Goal: Task Accomplishment & Management: Complete application form

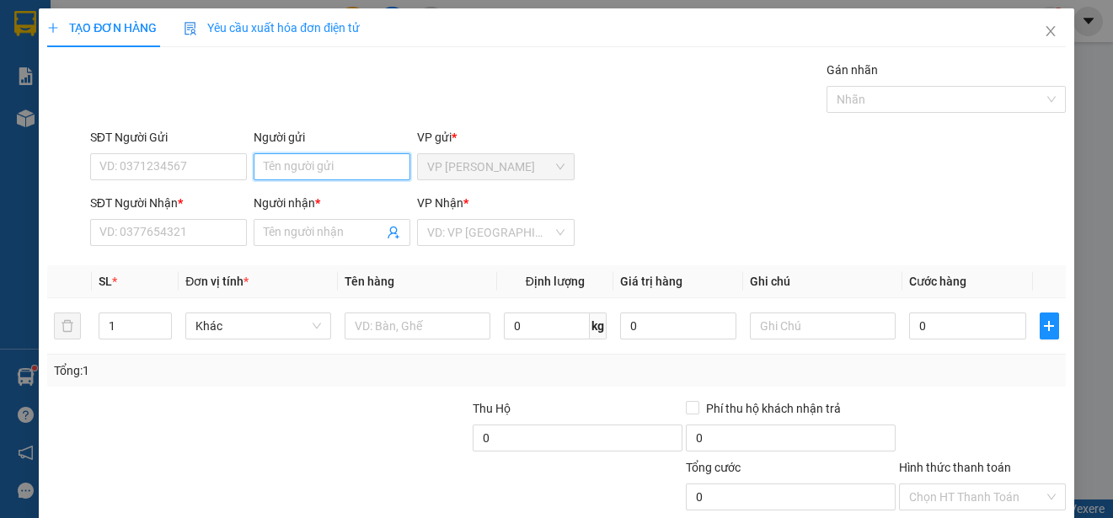
click at [373, 164] on input "Người gửi" at bounding box center [332, 166] width 157 height 27
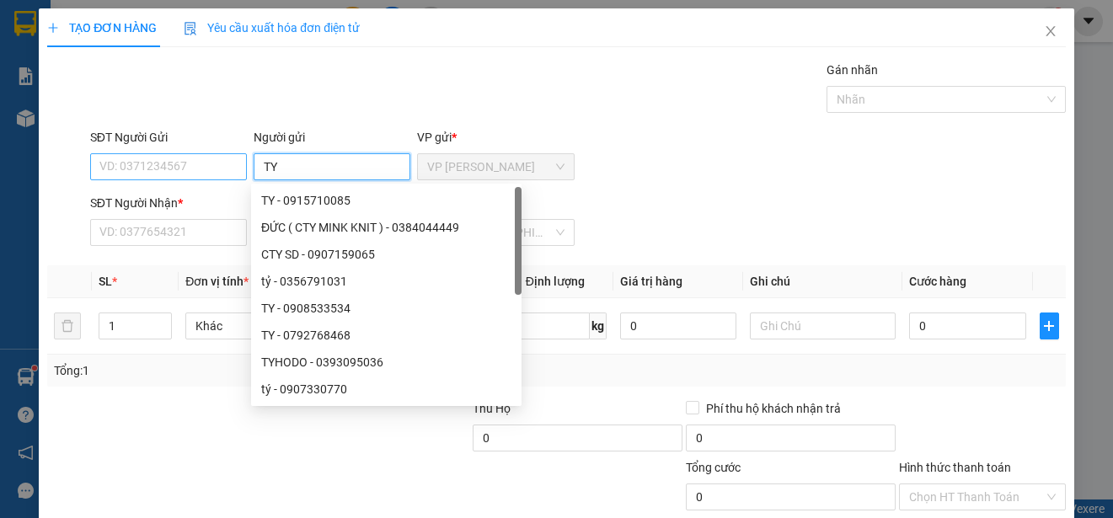
type input "TY"
click at [226, 166] on input "SĐT Người Gửi" at bounding box center [168, 166] width 157 height 27
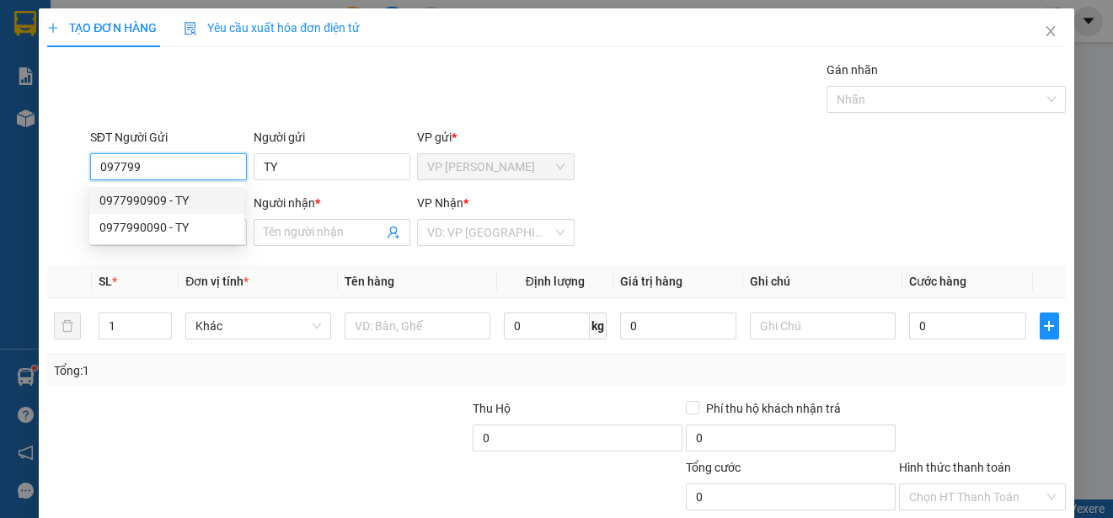
click at [190, 200] on div "0977990909 - TY" at bounding box center [166, 200] width 135 height 19
type input "0977990909"
type input "0906782914"
type input "UT"
type input "20.000"
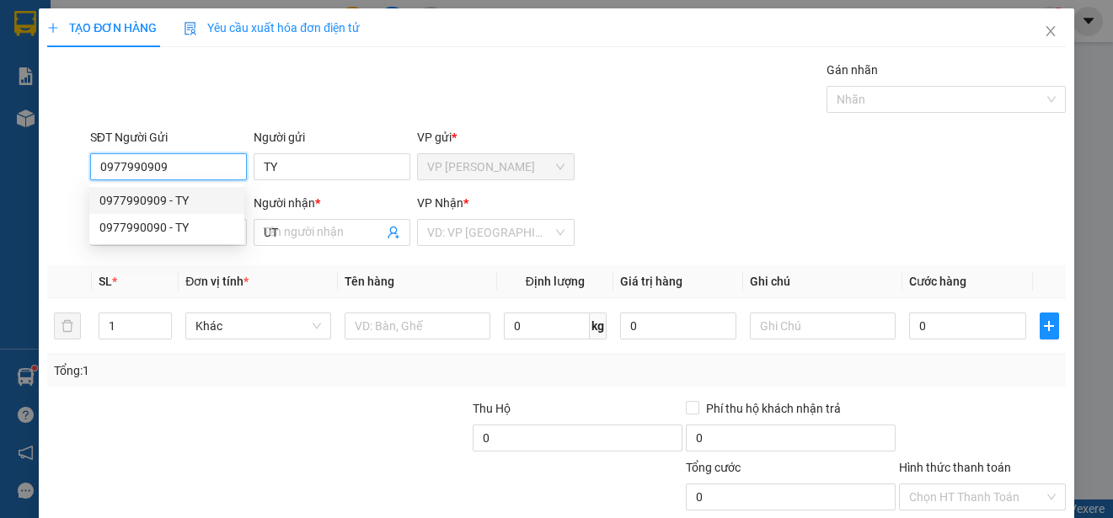
type input "20.000"
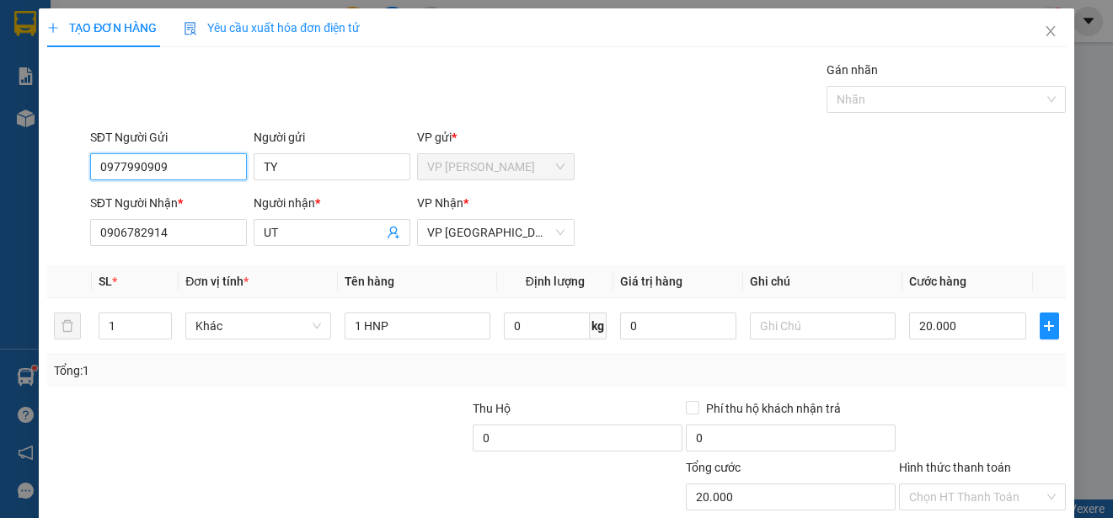
scroll to position [105, 0]
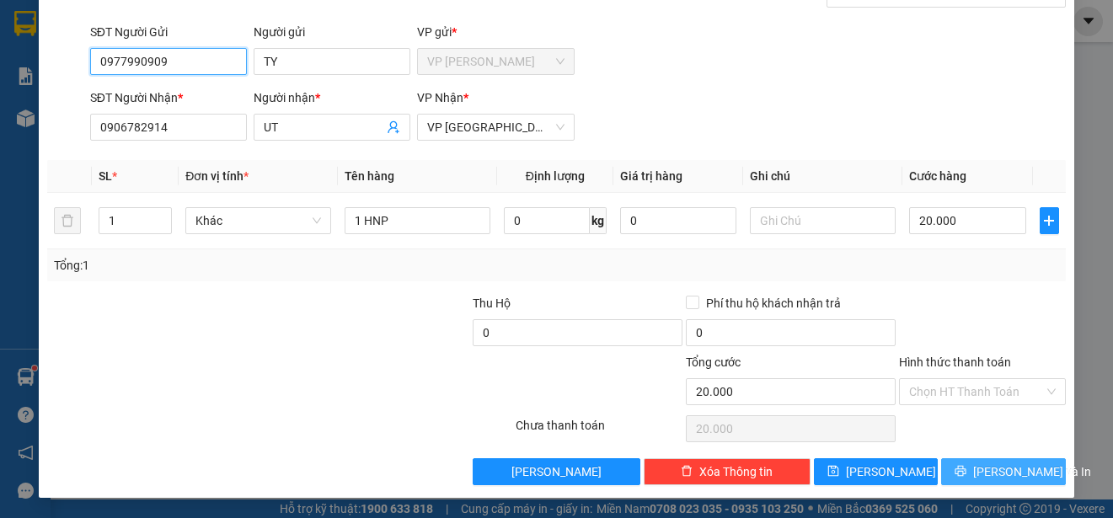
type input "0977990909"
click at [1016, 476] on span "[PERSON_NAME] và In" at bounding box center [1032, 472] width 118 height 19
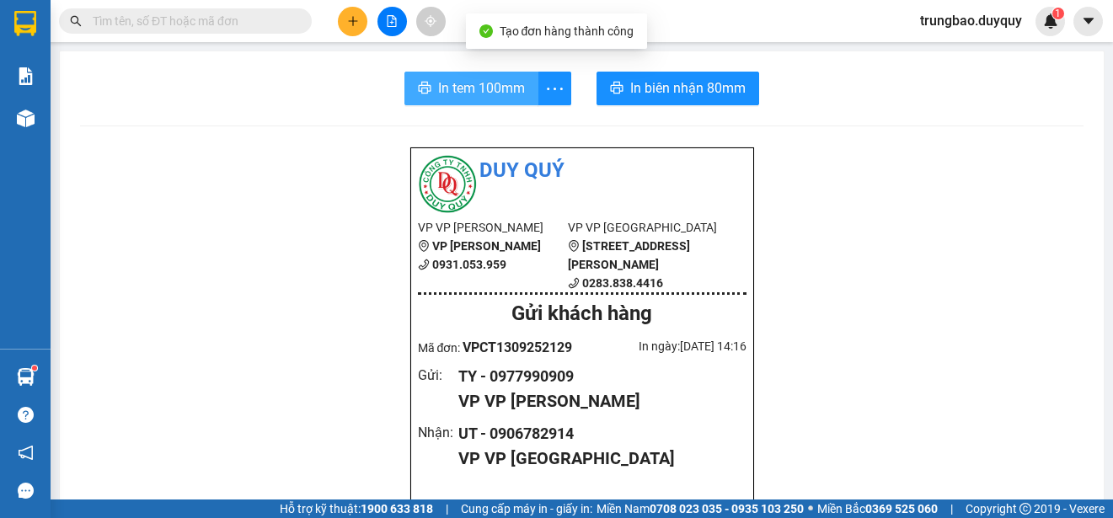
click at [500, 102] on button "In tem 100mm" at bounding box center [472, 89] width 134 height 34
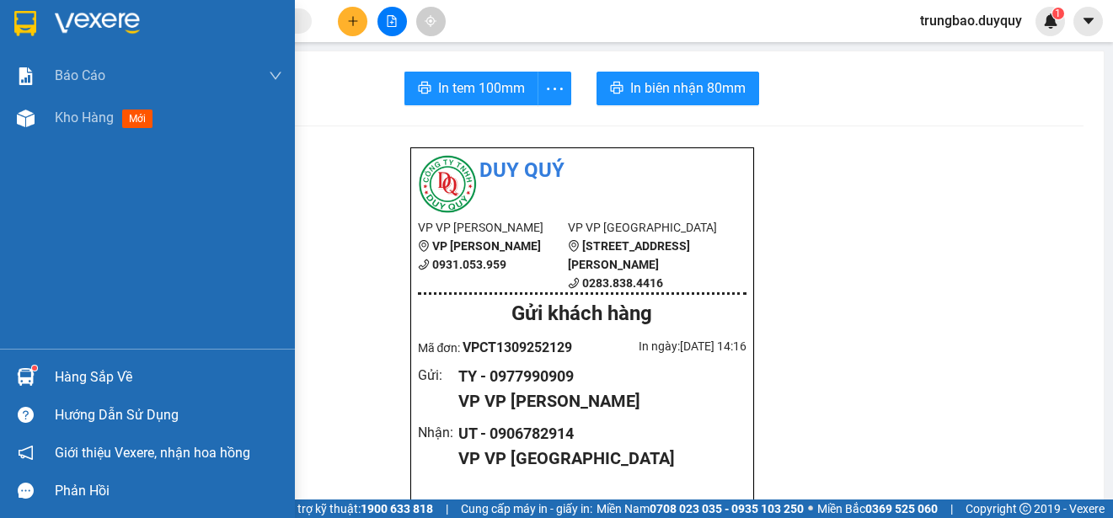
click at [28, 21] on img at bounding box center [25, 23] width 22 height 25
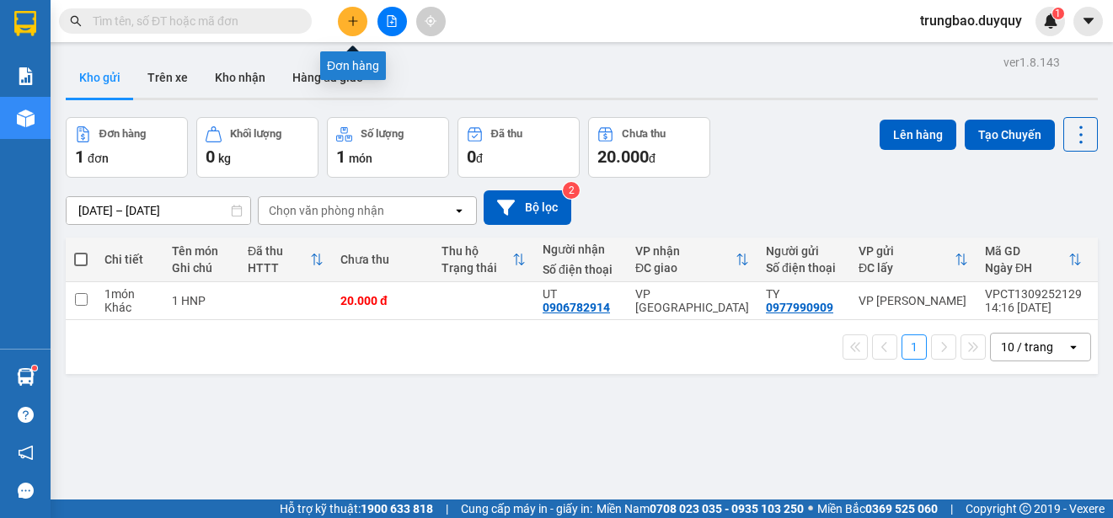
click at [356, 21] on icon "plus" at bounding box center [352, 20] width 9 height 1
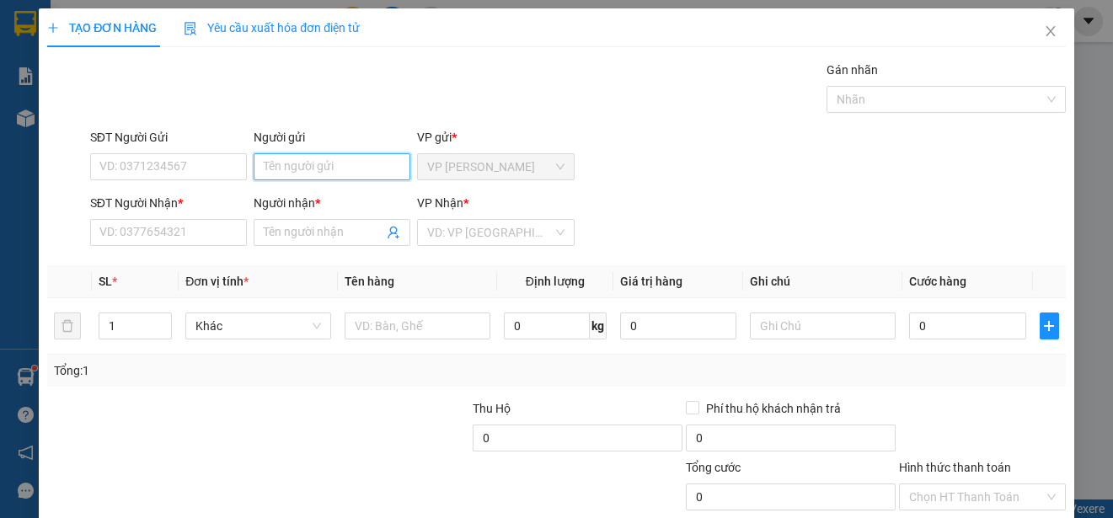
click at [330, 163] on input "Người gửi" at bounding box center [332, 166] width 157 height 27
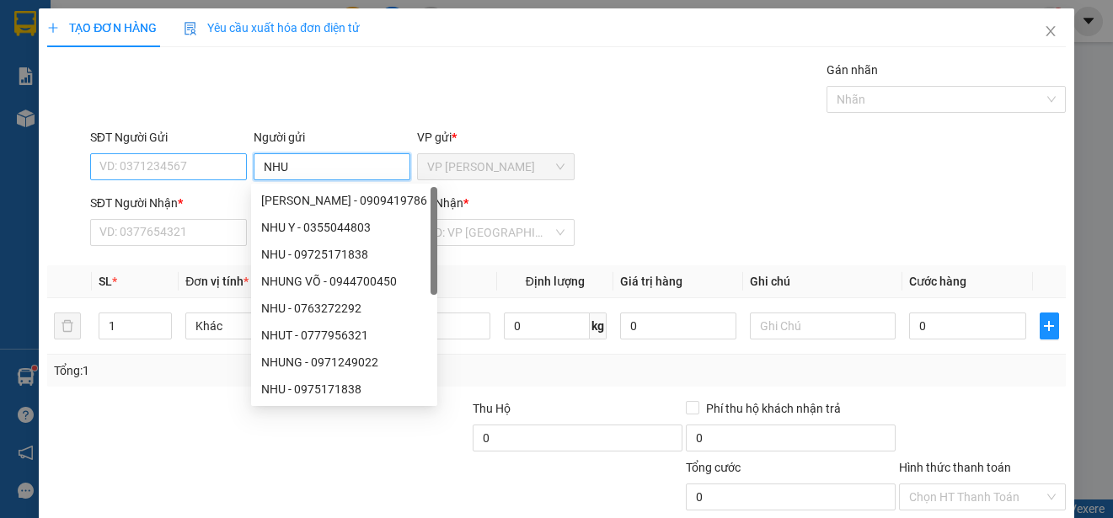
type input "NHU"
click at [199, 172] on input "SĐT Người Gửi" at bounding box center [168, 166] width 157 height 27
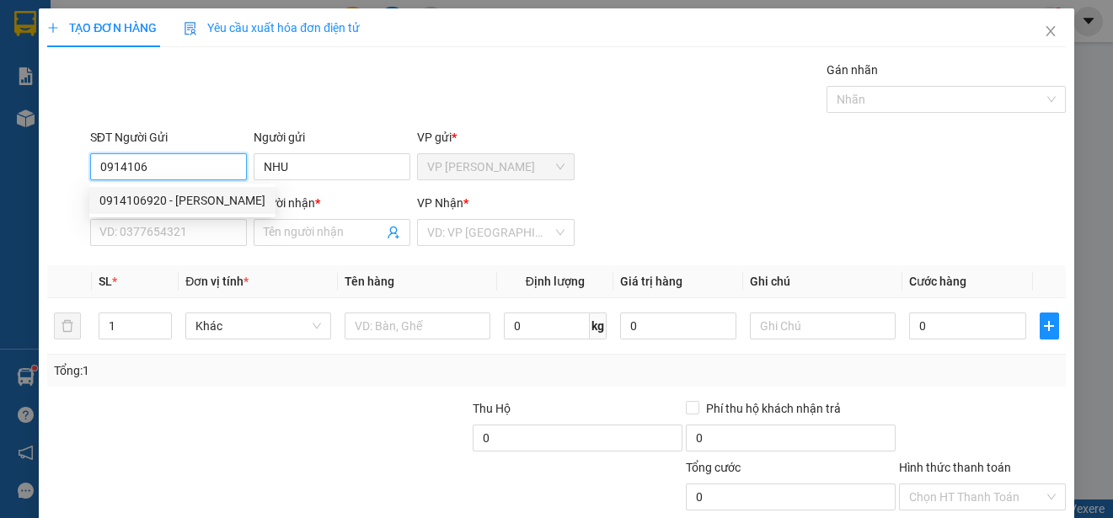
click at [212, 197] on div "0914106920 - [PERSON_NAME]" at bounding box center [182, 200] width 166 height 19
type input "0914106920"
type input "0772642566"
type input "LUAN"
type input "70.000"
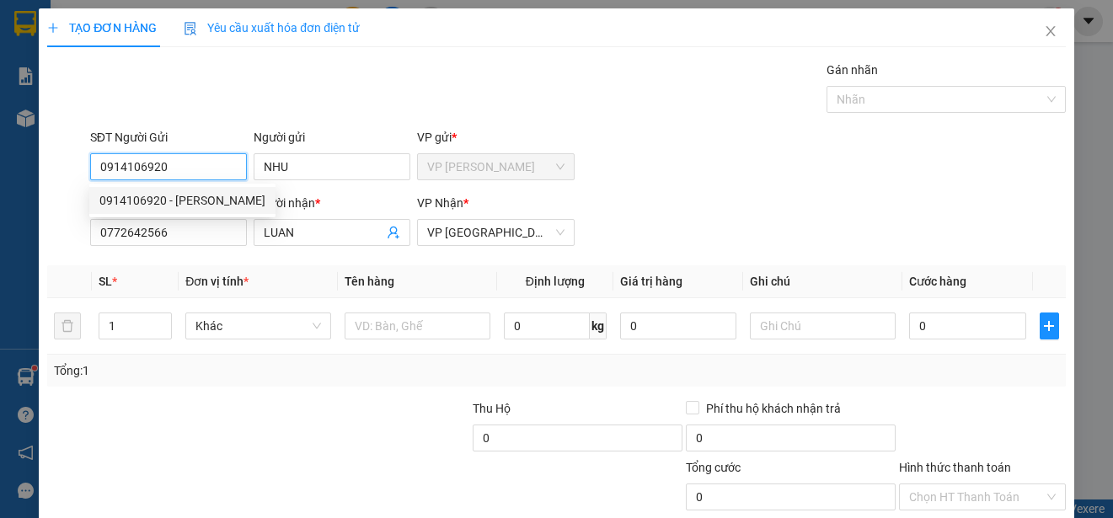
type input "70.000"
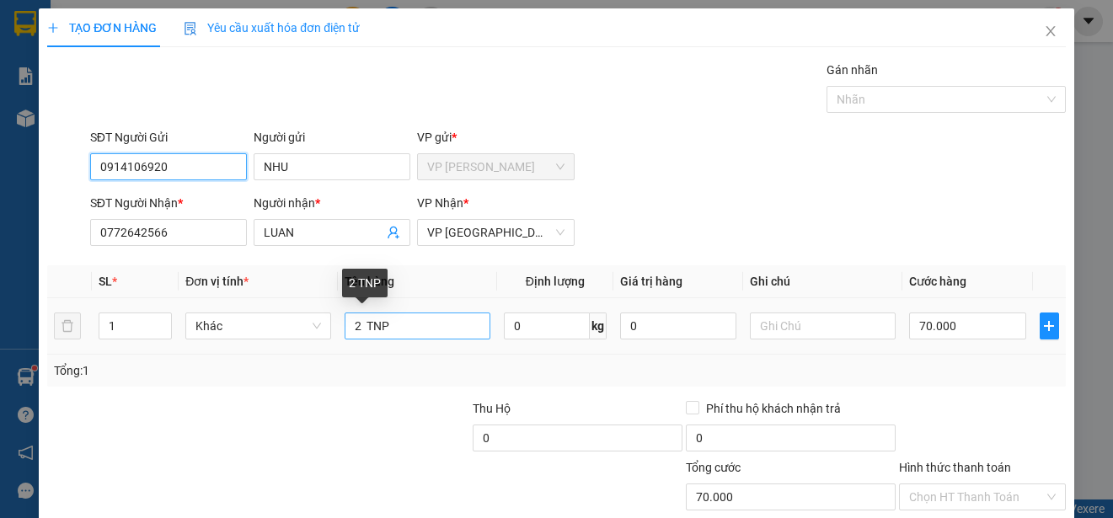
type input "0914106920"
click at [357, 325] on input "2 TNP" at bounding box center [418, 326] width 146 height 27
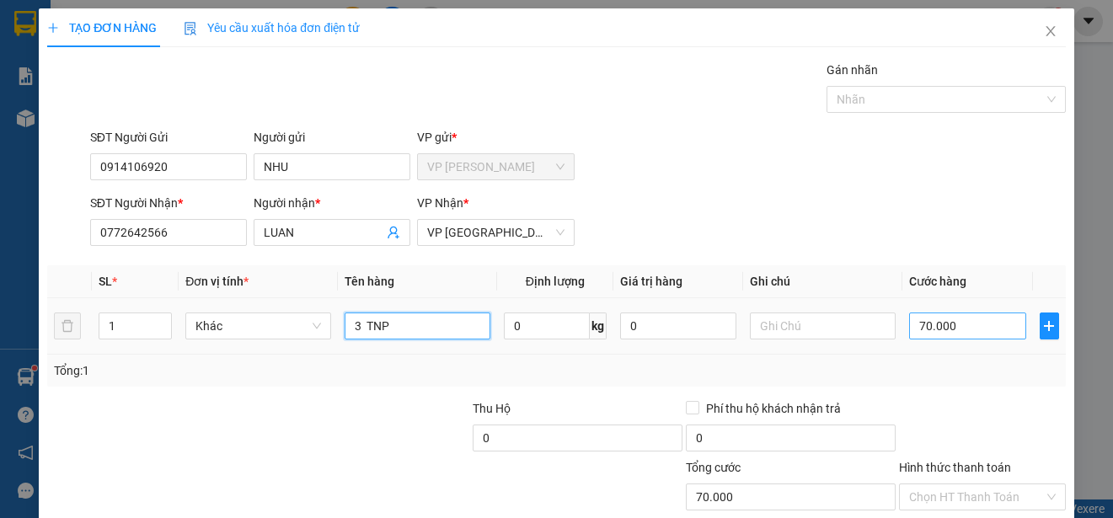
type input "3 TNP"
click at [909, 322] on input "70.000" at bounding box center [967, 326] width 117 height 27
type input "0"
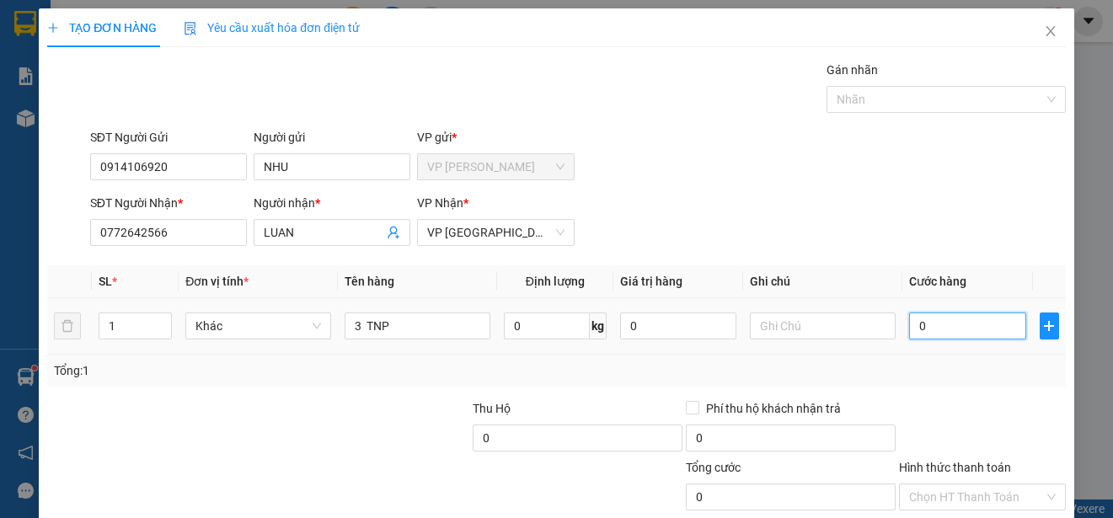
click at [909, 322] on input "0" at bounding box center [967, 326] width 117 height 27
type input "10"
type input "100"
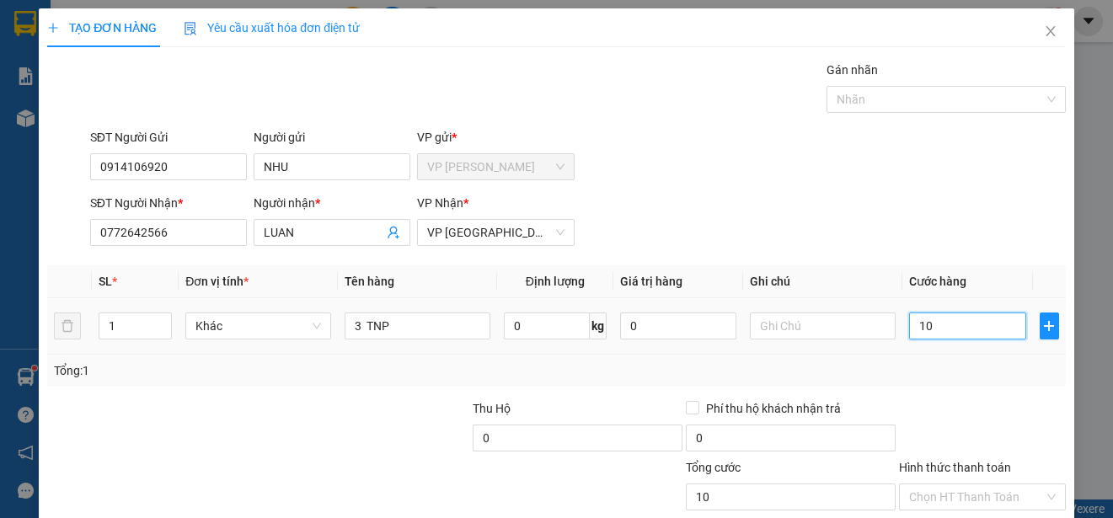
type input "100"
type input "1.000"
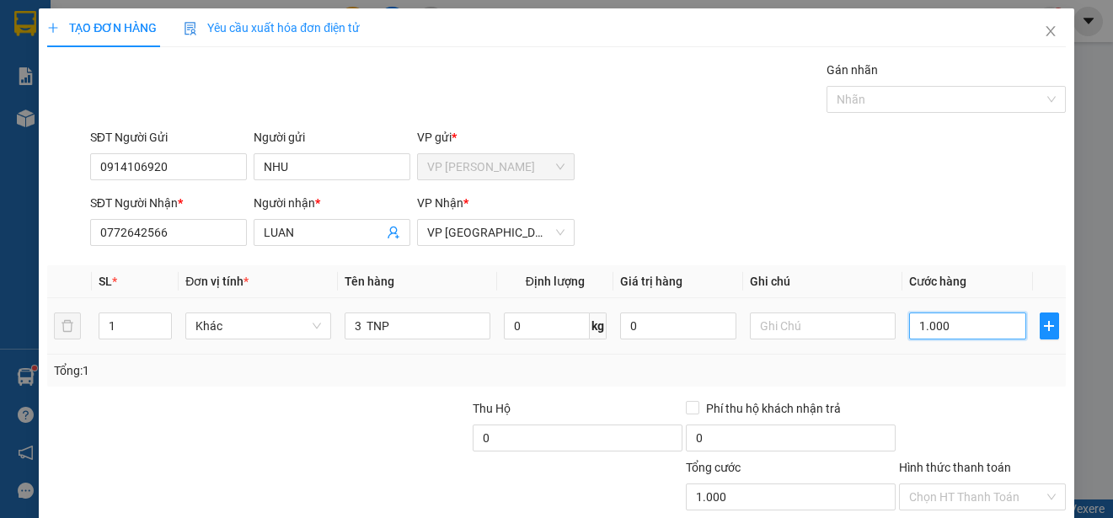
type input "10.000"
type input "100.000"
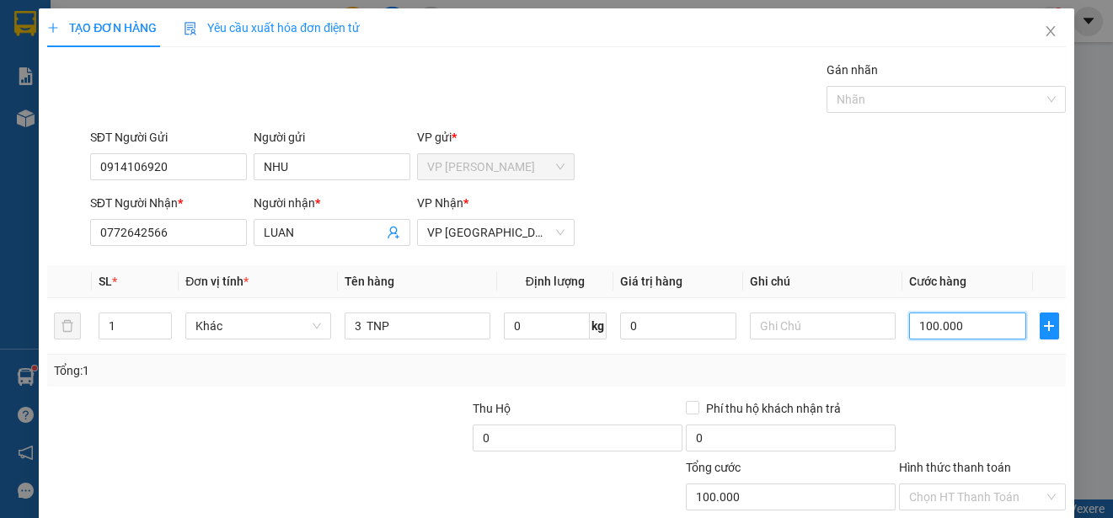
scroll to position [105, 0]
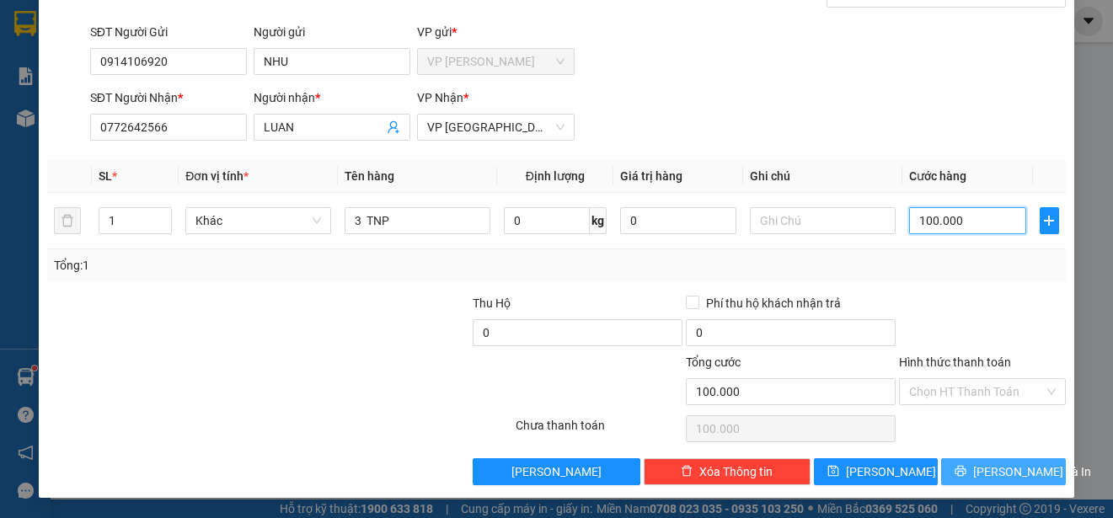
type input "100.000"
click at [1039, 462] on button "[PERSON_NAME] và In" at bounding box center [1003, 471] width 125 height 27
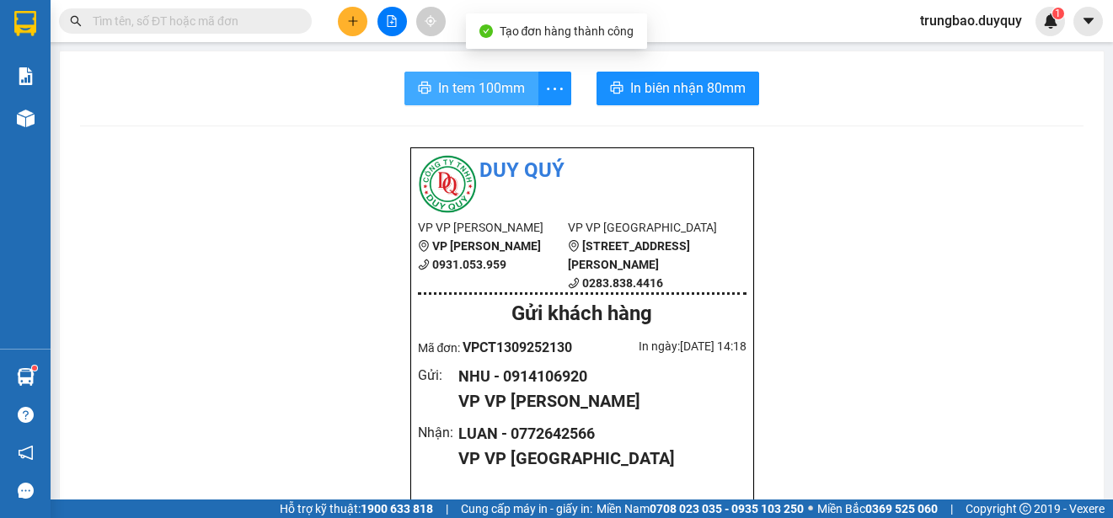
click at [502, 90] on span "In tem 100mm" at bounding box center [481, 88] width 87 height 21
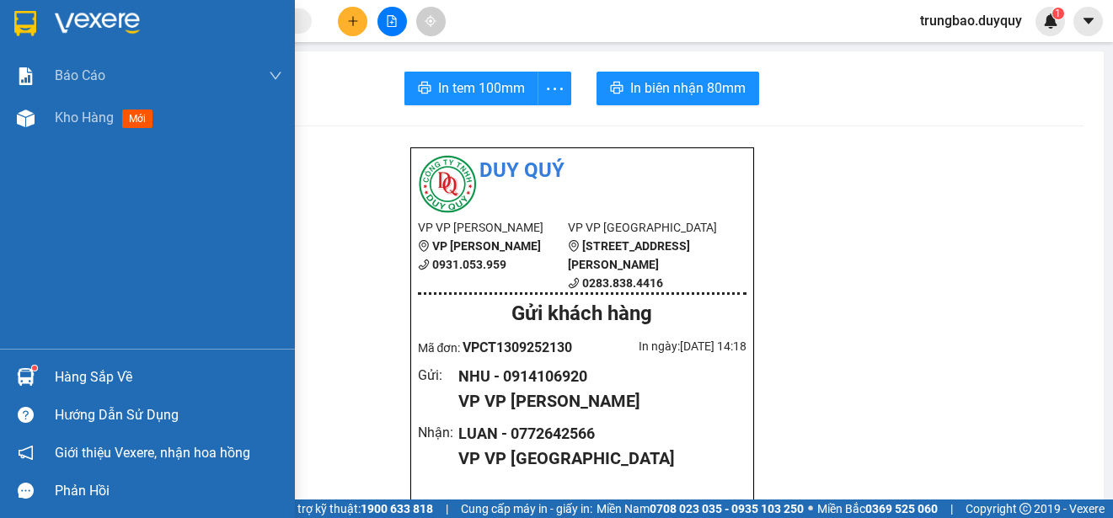
click at [24, 22] on img at bounding box center [25, 23] width 22 height 25
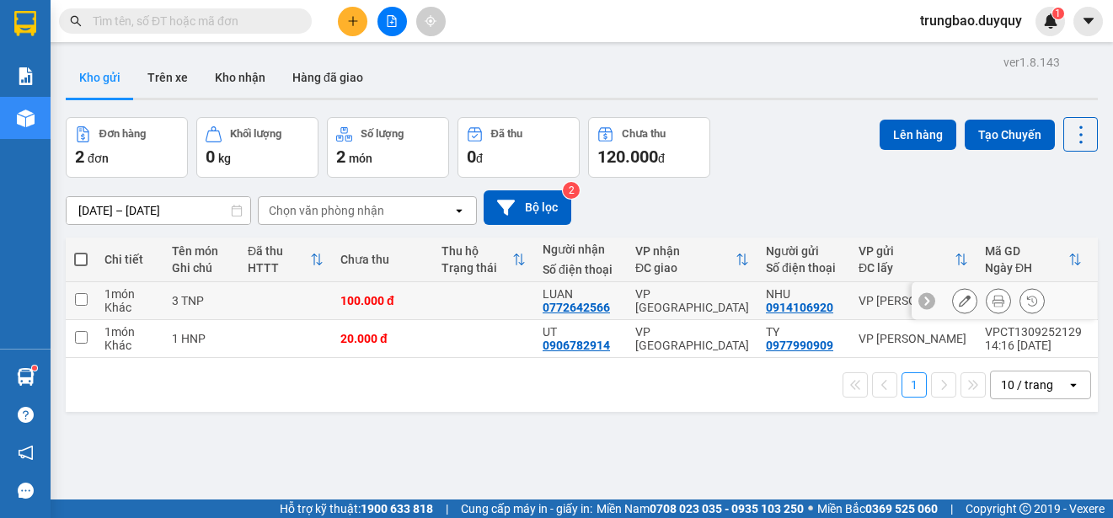
click at [80, 304] on input "checkbox" at bounding box center [81, 299] width 13 height 13
checkbox input "true"
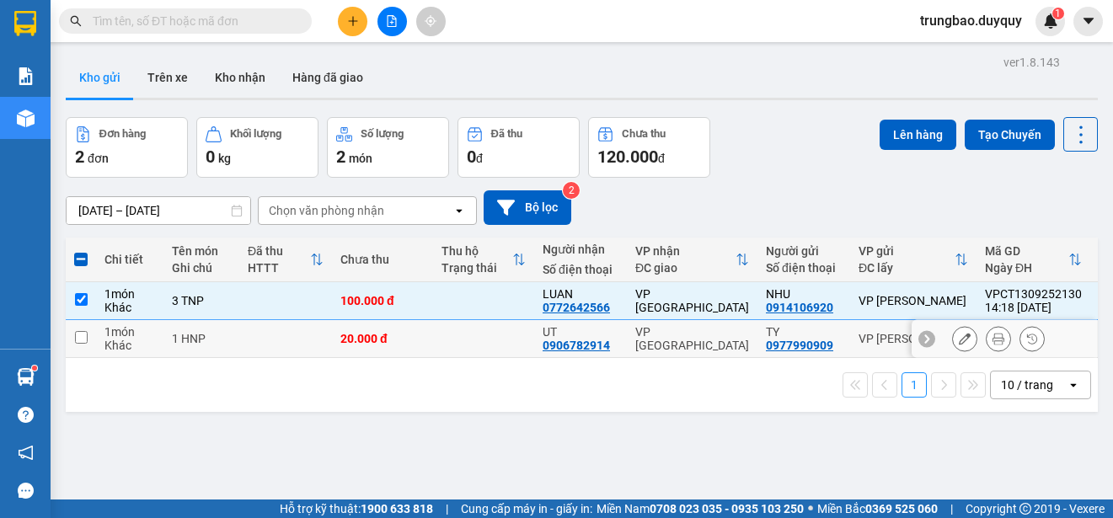
drag, startPoint x: 80, startPoint y: 333, endPoint x: 82, endPoint y: 343, distance: 10.3
click at [82, 343] on input "checkbox" at bounding box center [81, 337] width 13 height 13
checkbox input "true"
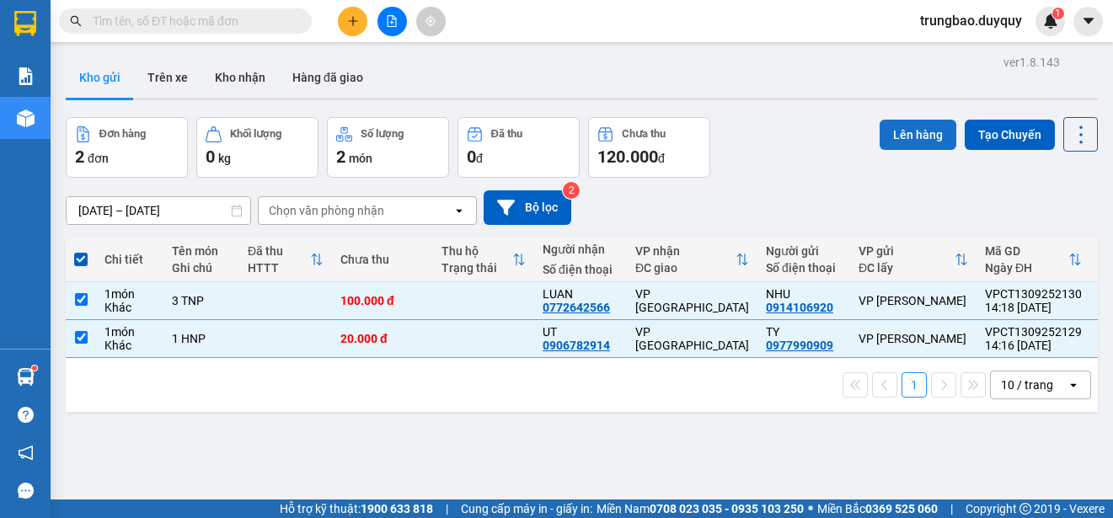
click at [914, 132] on button "Lên hàng" at bounding box center [918, 135] width 77 height 30
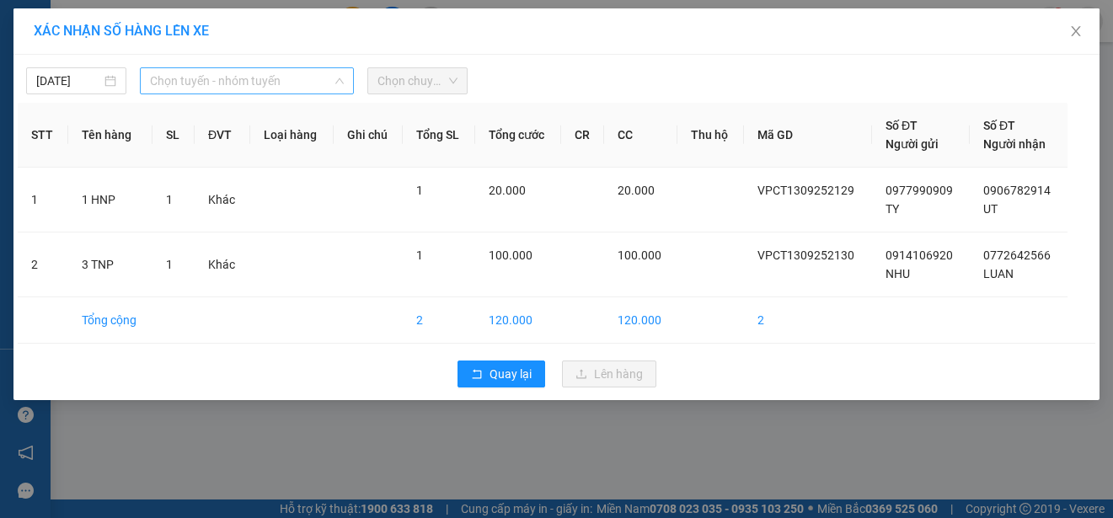
click at [236, 79] on span "Chọn tuyến - nhóm tuyến" at bounding box center [247, 80] width 194 height 25
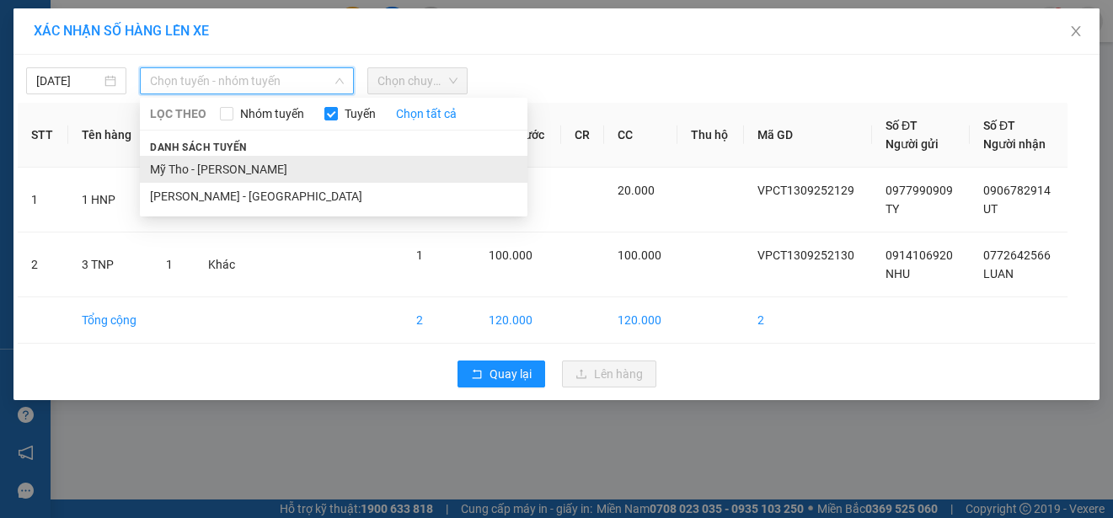
click at [242, 170] on li "Mỹ Tho - [PERSON_NAME]" at bounding box center [334, 169] width 388 height 27
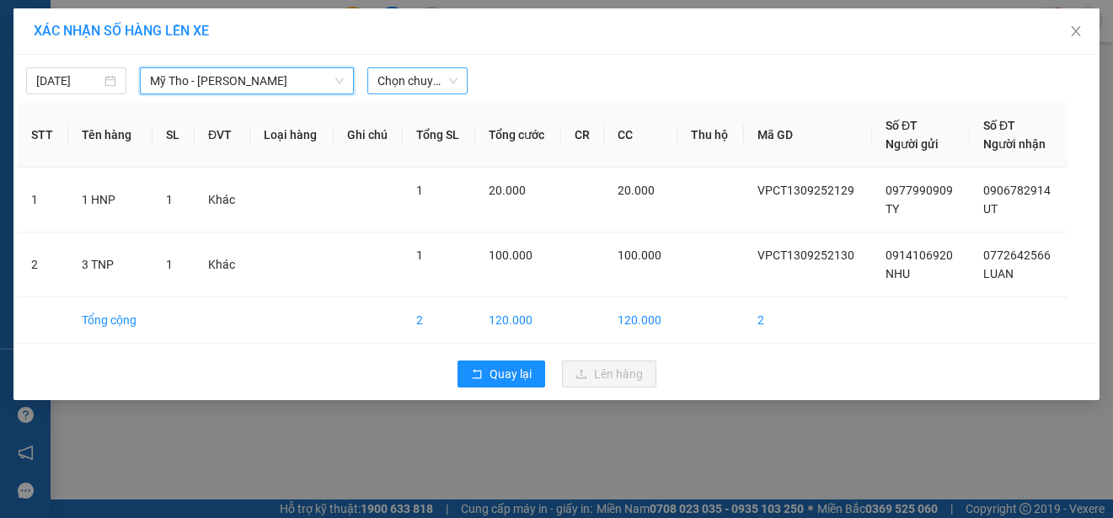
click at [448, 80] on span "Chọn chuyến" at bounding box center [418, 80] width 80 height 25
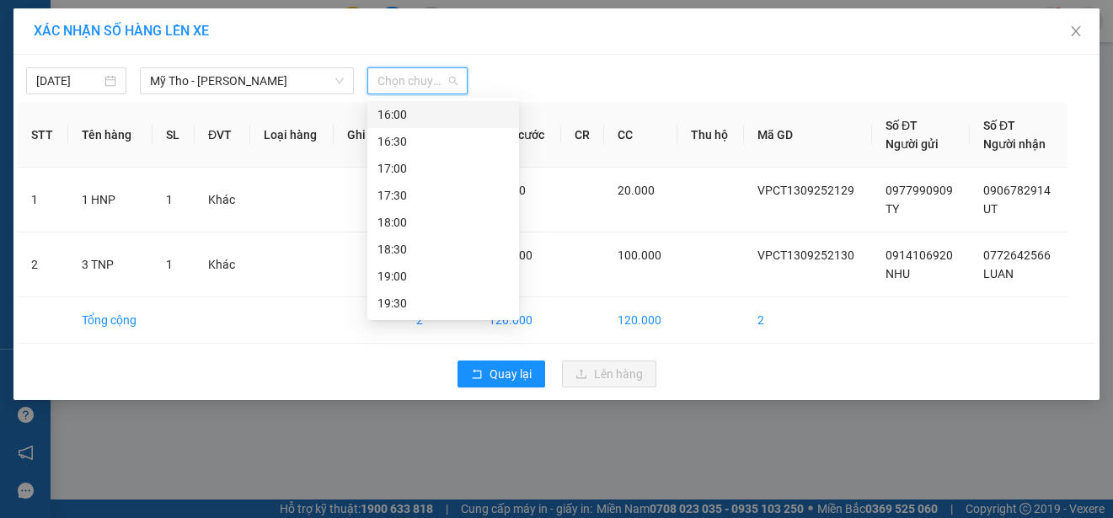
scroll to position [748, 0]
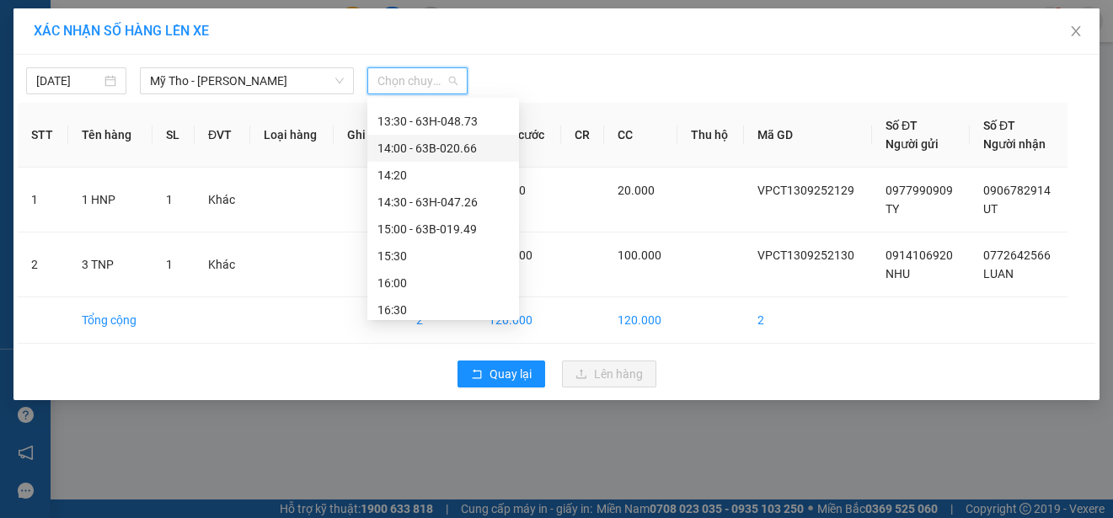
click at [474, 145] on div "14:00 - 63B-020.66" at bounding box center [443, 148] width 131 height 19
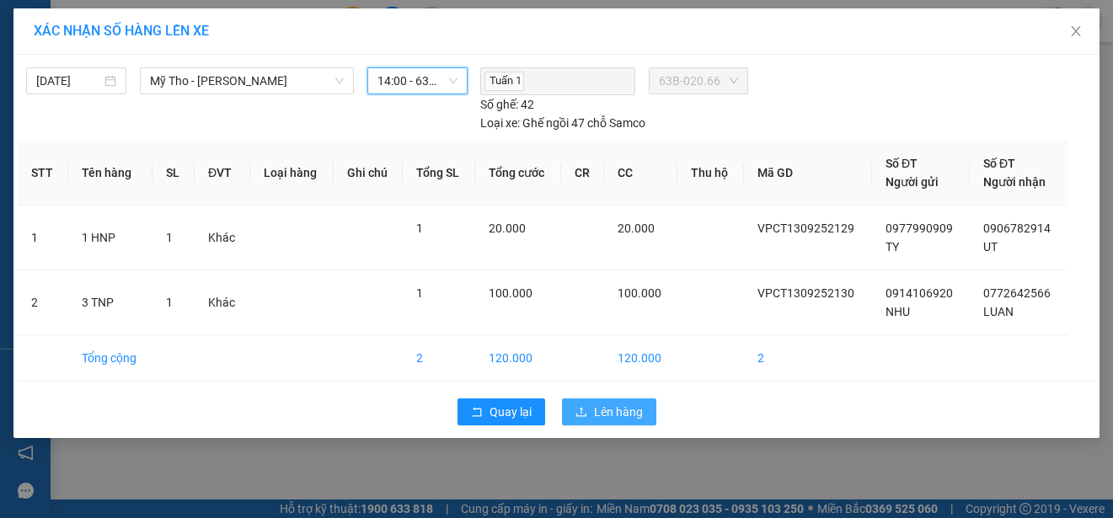
click at [614, 411] on span "Lên hàng" at bounding box center [618, 412] width 49 height 19
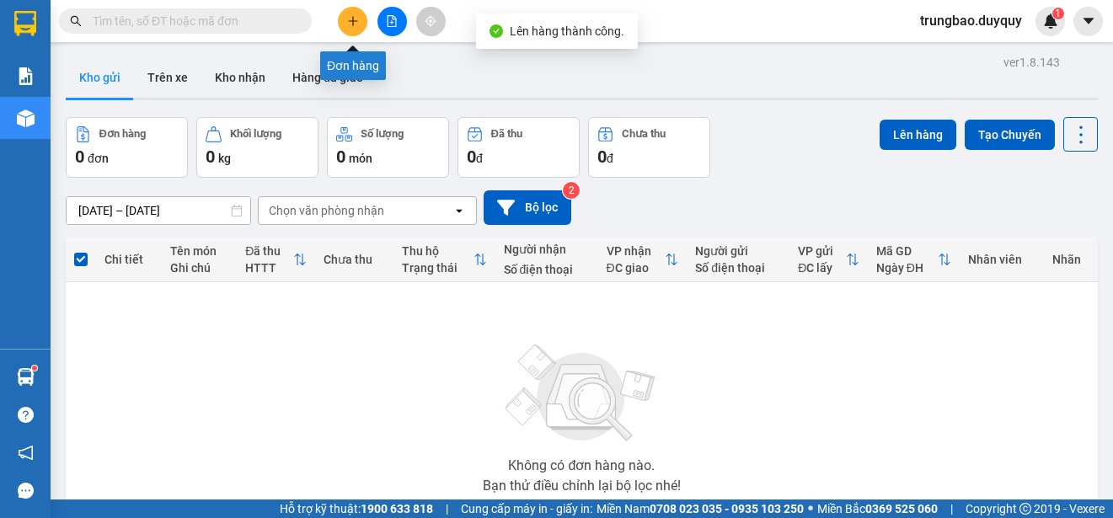
click at [352, 19] on icon "plus" at bounding box center [353, 21] width 12 height 12
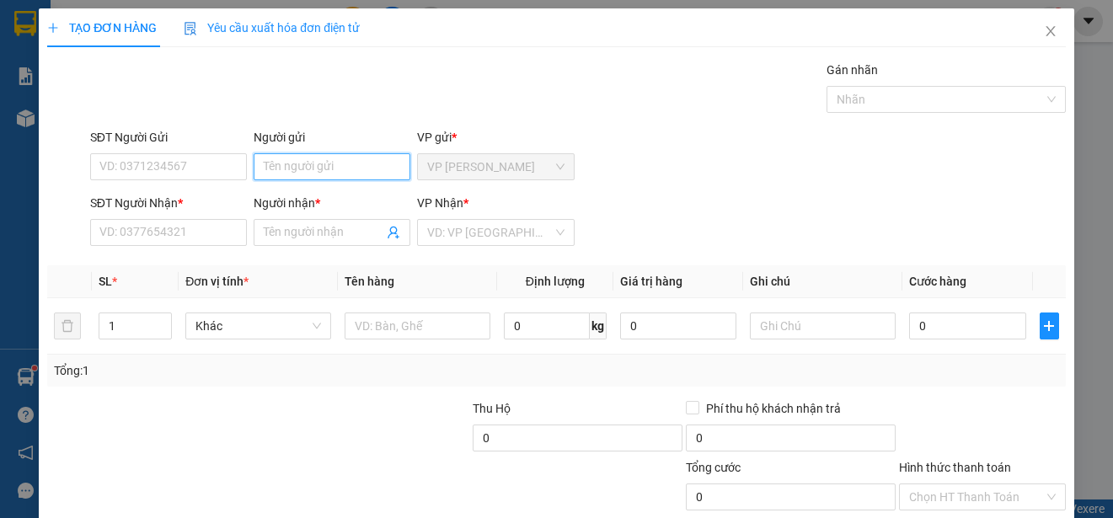
drag, startPoint x: 358, startPoint y: 168, endPoint x: 373, endPoint y: 161, distance: 15.8
click at [371, 162] on input "Người gửi" at bounding box center [332, 166] width 157 height 27
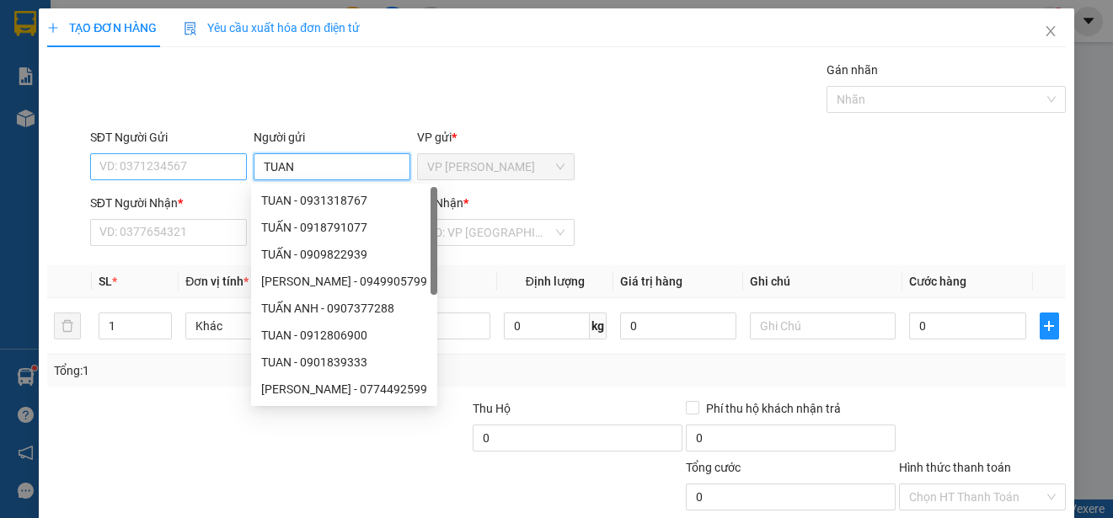
type input "TUAN"
click at [196, 167] on input "SĐT Người Gửi" at bounding box center [168, 166] width 157 height 27
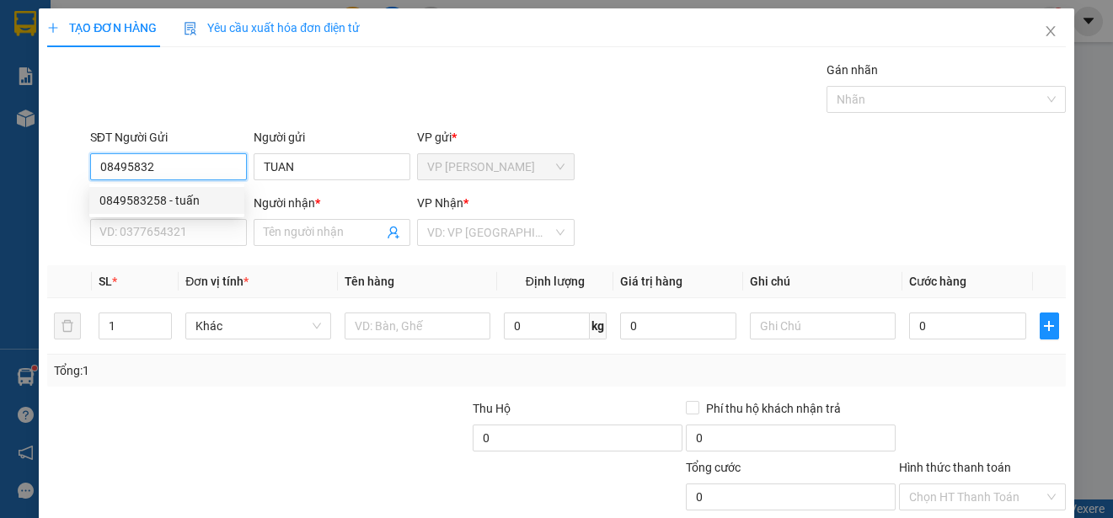
click at [190, 196] on div "0849583258 - tuấn" at bounding box center [166, 200] width 135 height 19
type input "0849583258"
type input "tuấn"
type input "0782303839"
type input "phụng`"
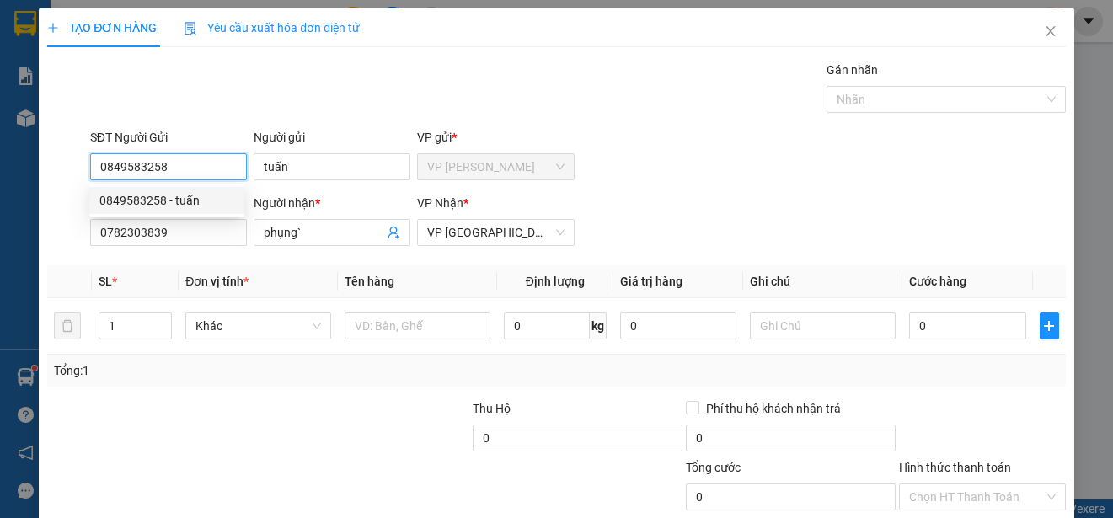
type input "25.000"
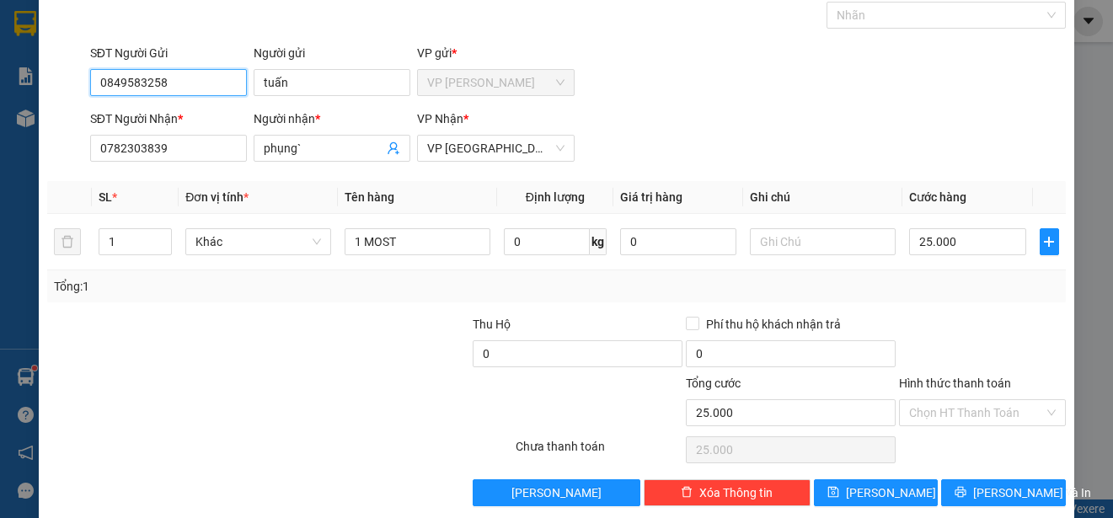
scroll to position [105, 0]
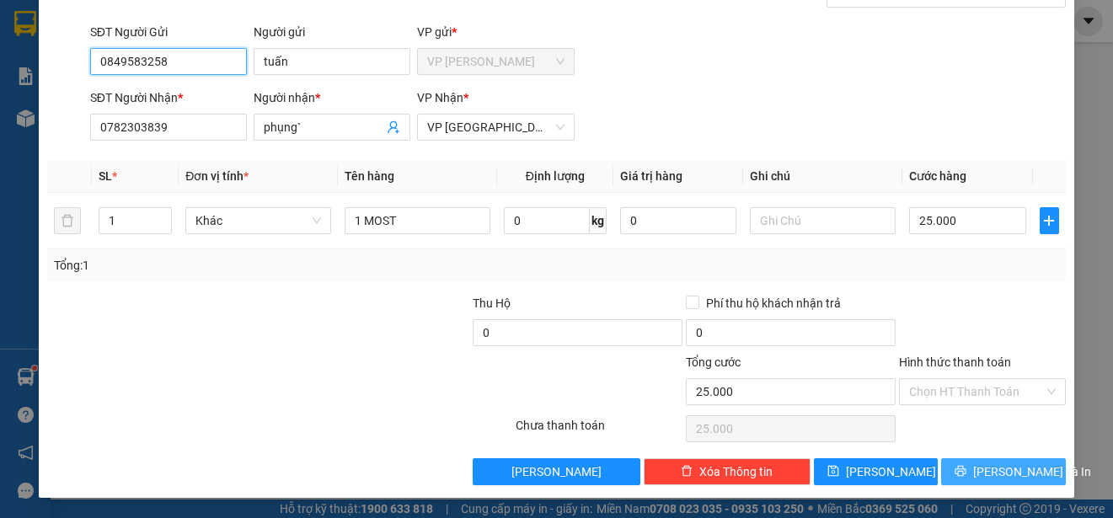
type input "0849583258"
click at [1027, 466] on button "[PERSON_NAME] và In" at bounding box center [1003, 471] width 125 height 27
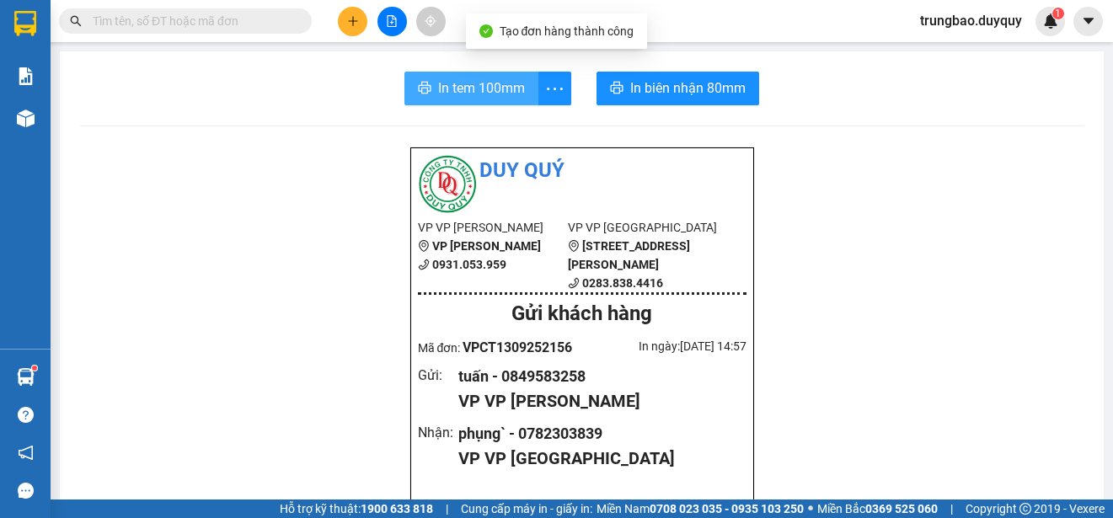
click at [469, 96] on span "In tem 100mm" at bounding box center [481, 88] width 87 height 21
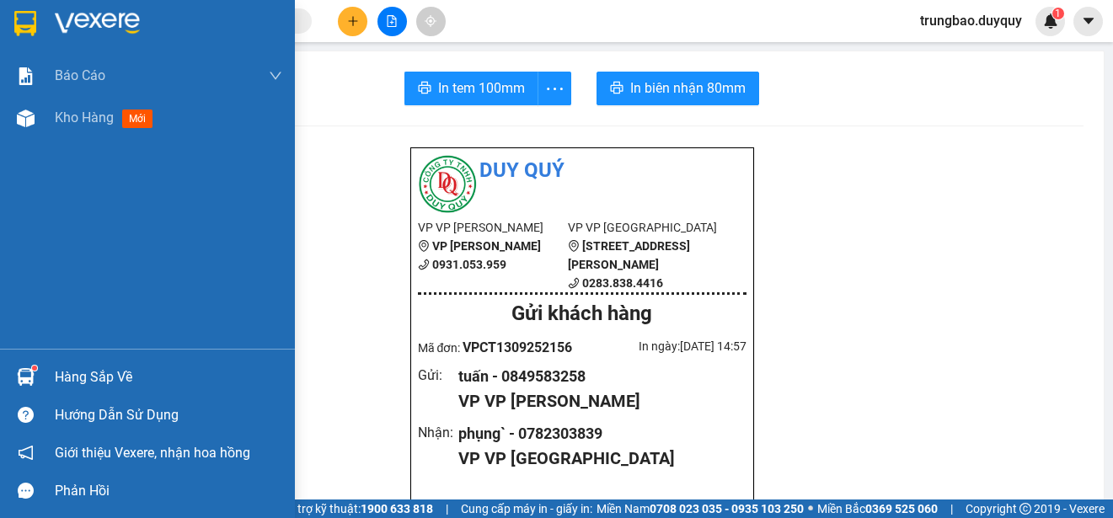
click at [24, 21] on img at bounding box center [25, 23] width 22 height 25
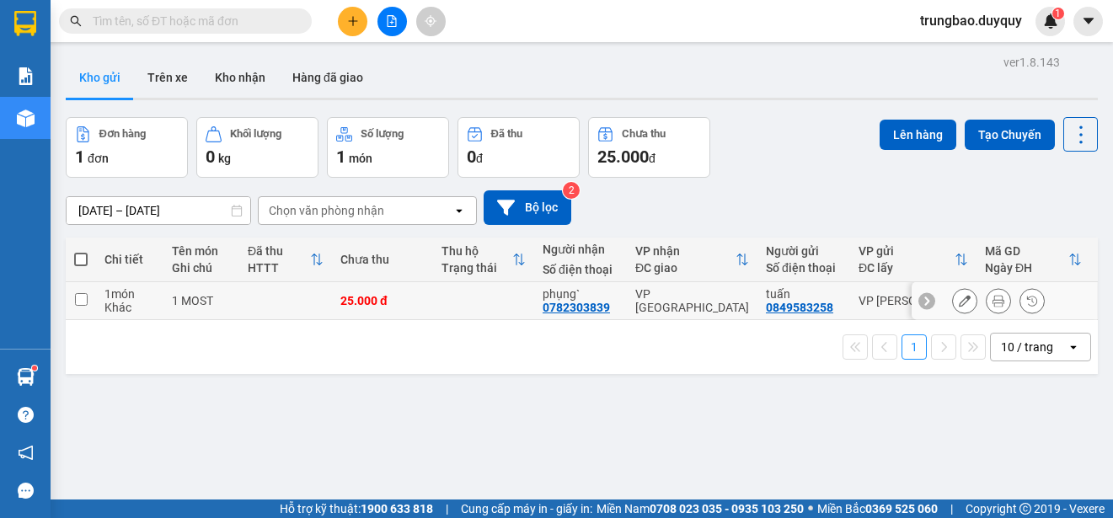
click at [79, 294] on input "checkbox" at bounding box center [81, 299] width 13 height 13
checkbox input "true"
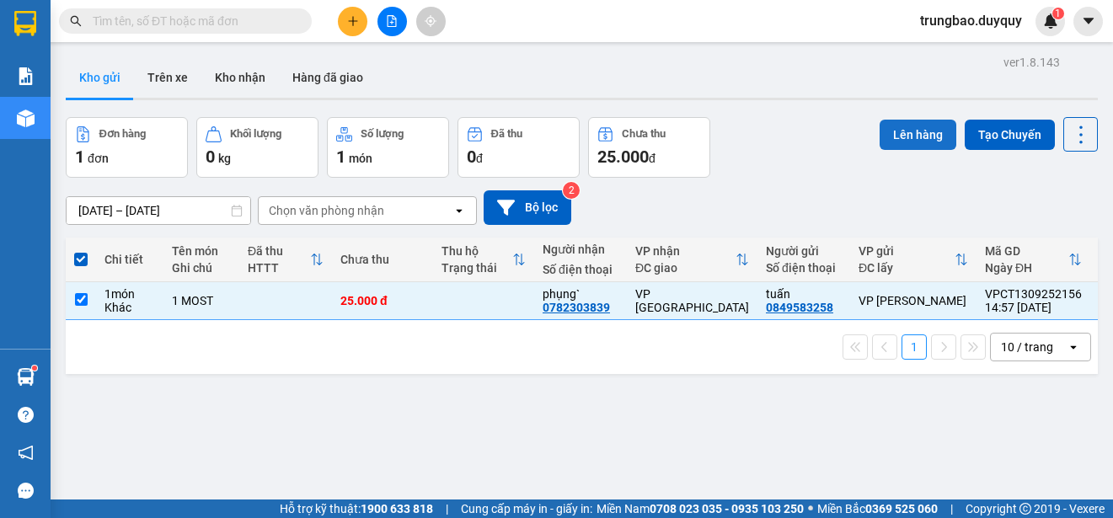
click at [914, 138] on button "Lên hàng" at bounding box center [918, 135] width 77 height 30
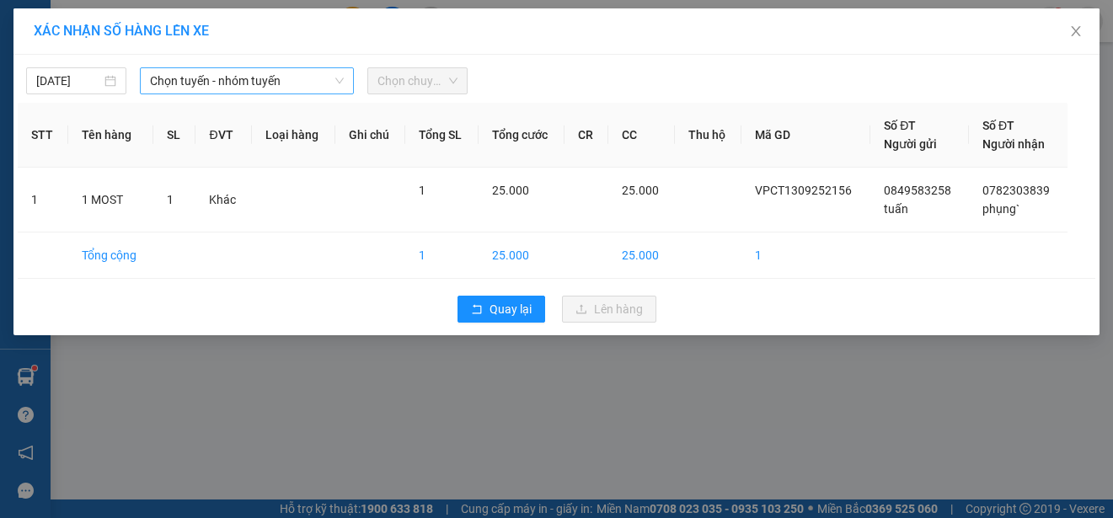
click at [281, 78] on span "Chọn tuyến - nhóm tuyến" at bounding box center [247, 80] width 194 height 25
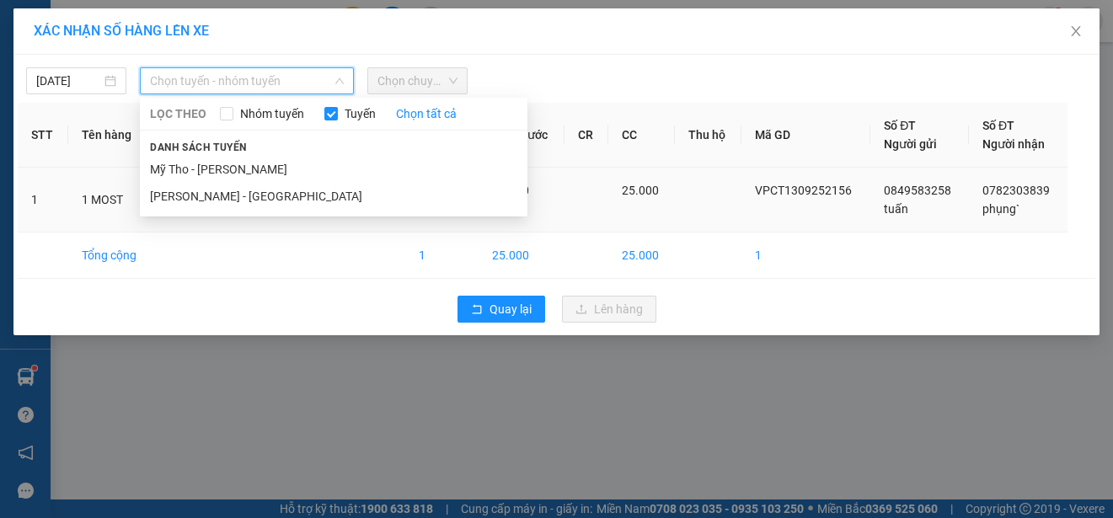
click at [287, 170] on li "Mỹ Tho - [PERSON_NAME]" at bounding box center [334, 169] width 388 height 27
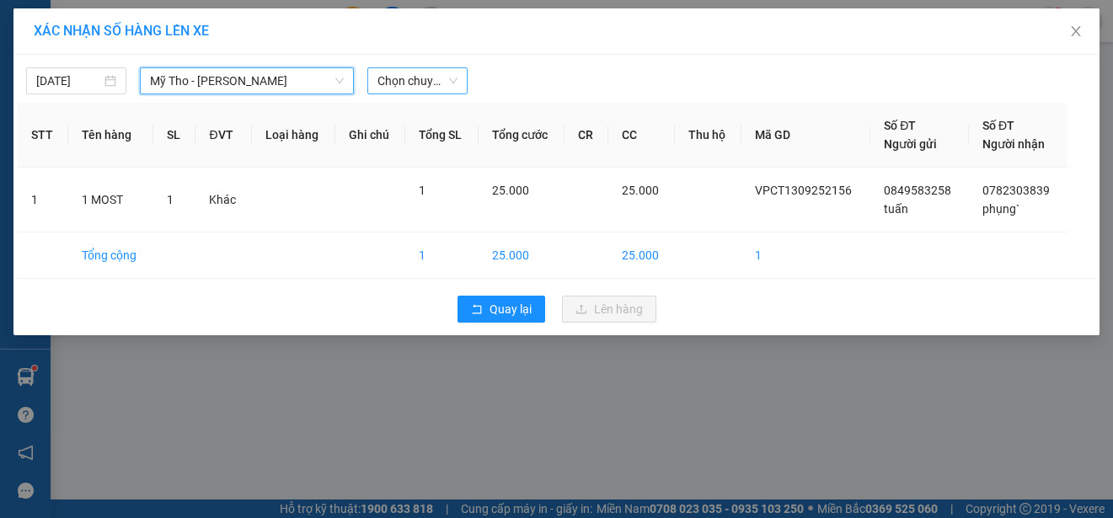
click at [443, 78] on span "Chọn chuyến" at bounding box center [418, 80] width 80 height 25
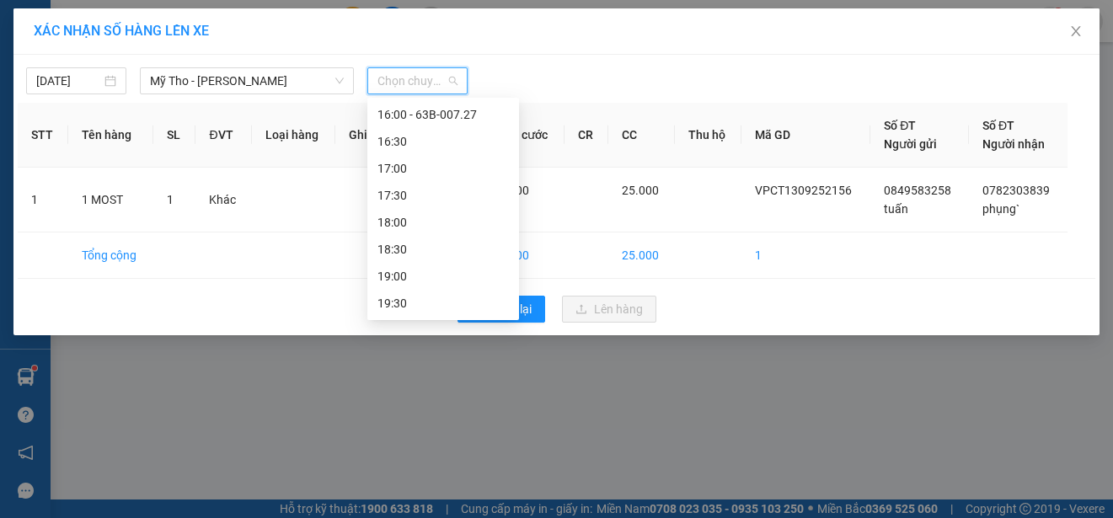
scroll to position [833, 0]
click at [476, 111] on div "14:30 - 63H-047.26" at bounding box center [443, 118] width 131 height 19
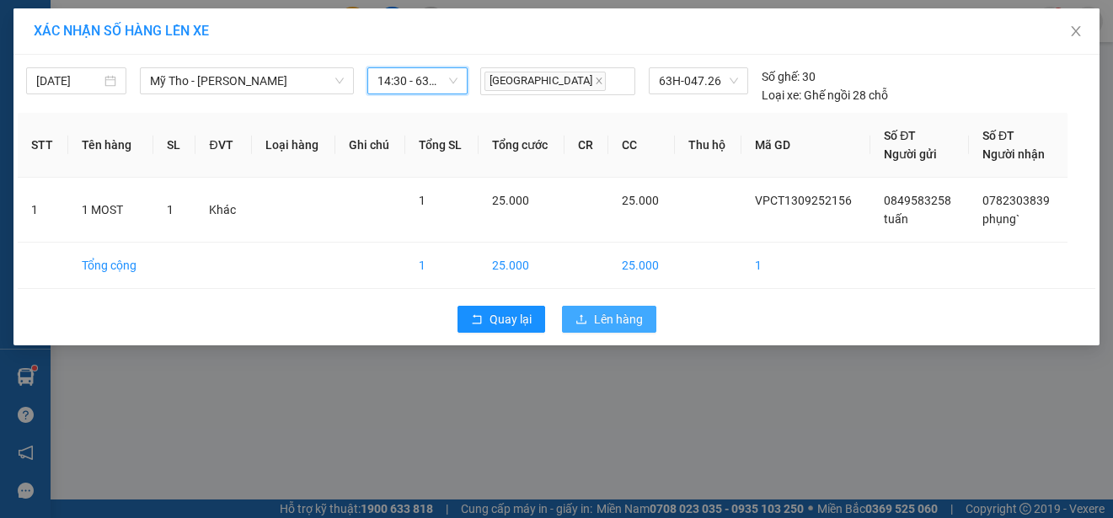
click at [606, 319] on span "Lên hàng" at bounding box center [618, 319] width 49 height 19
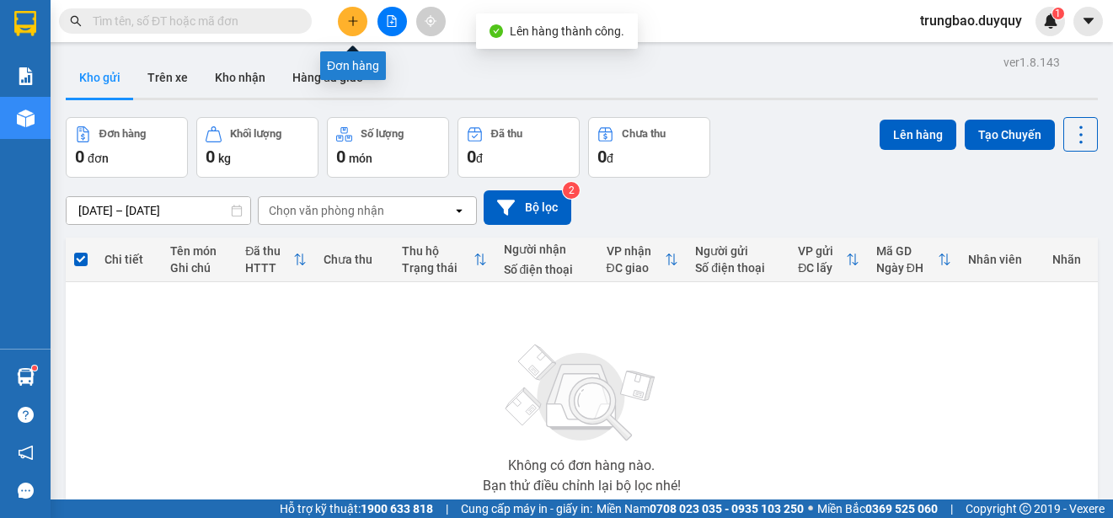
click at [361, 18] on button at bounding box center [352, 21] width 29 height 29
